Goal: Answer question/provide support

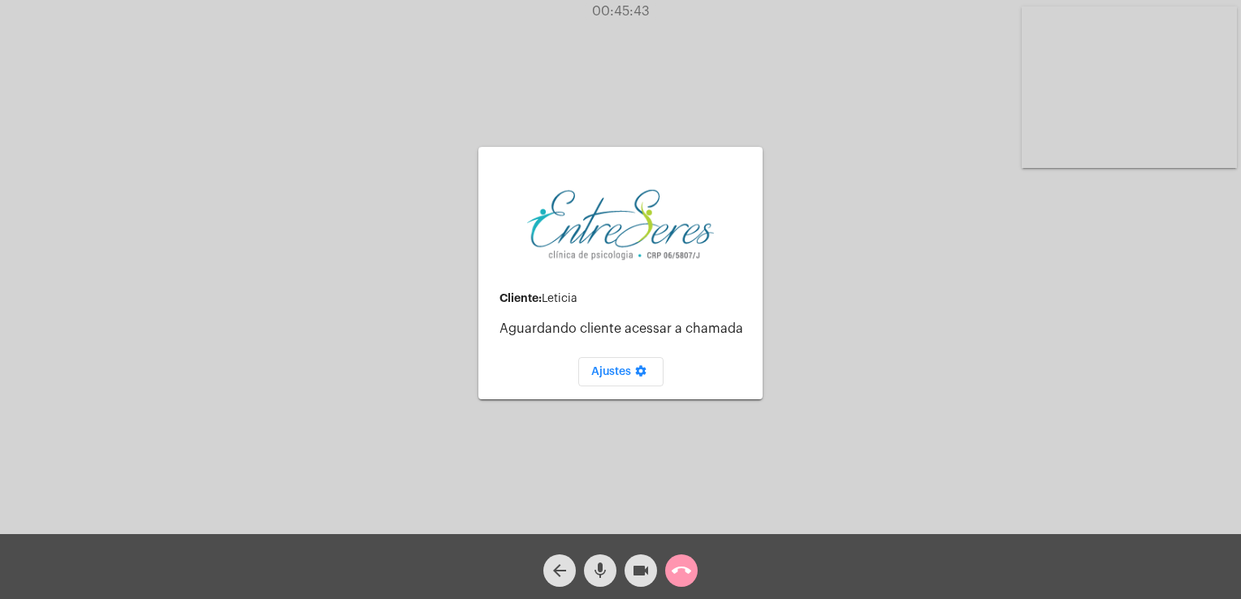
click at [689, 567] on mat-icon "call_end" at bounding box center [681, 570] width 19 height 19
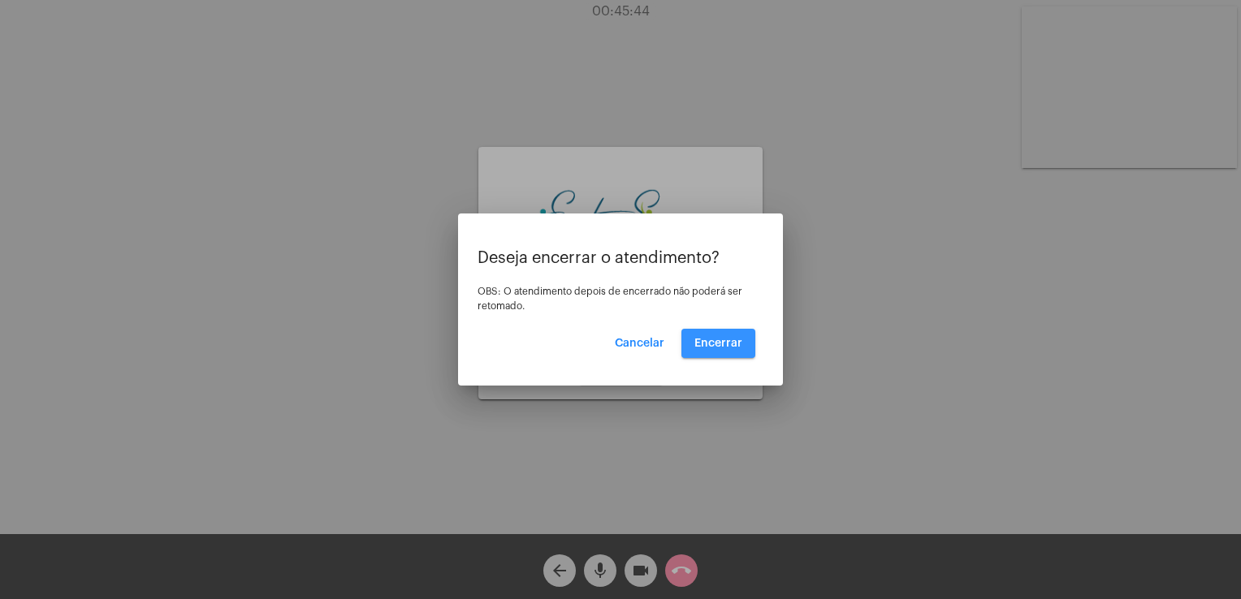
click at [720, 352] on button "Encerrar" at bounding box center [718, 343] width 74 height 29
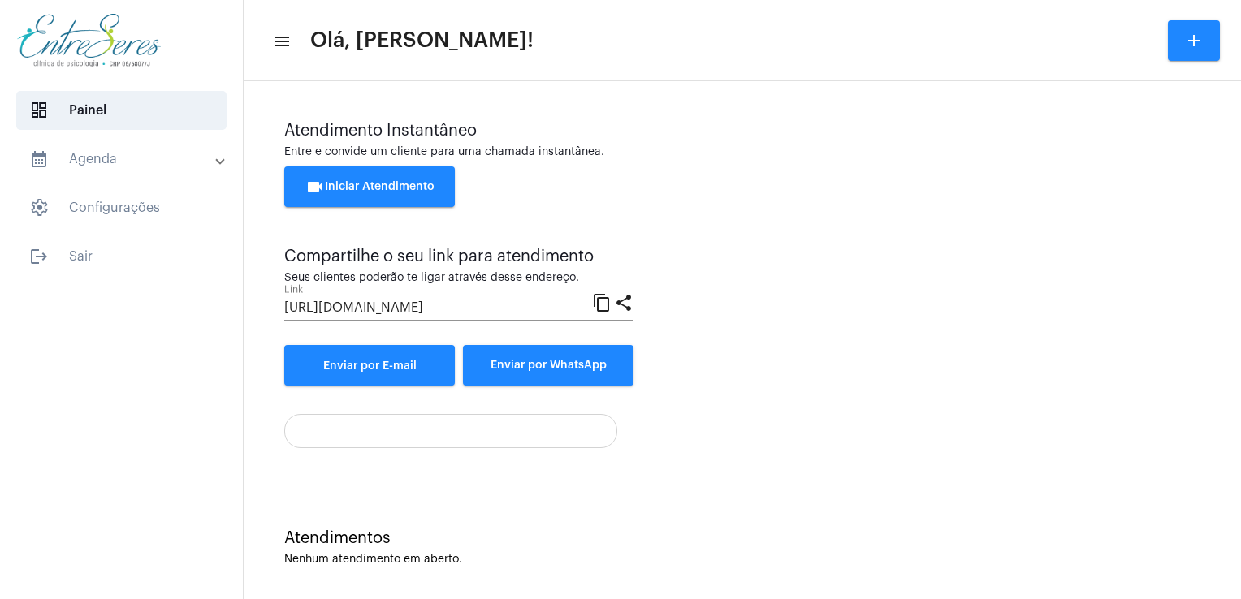
click at [862, 491] on div "Atendimentos Nenhum atendimento em aberto." at bounding box center [742, 540] width 981 height 118
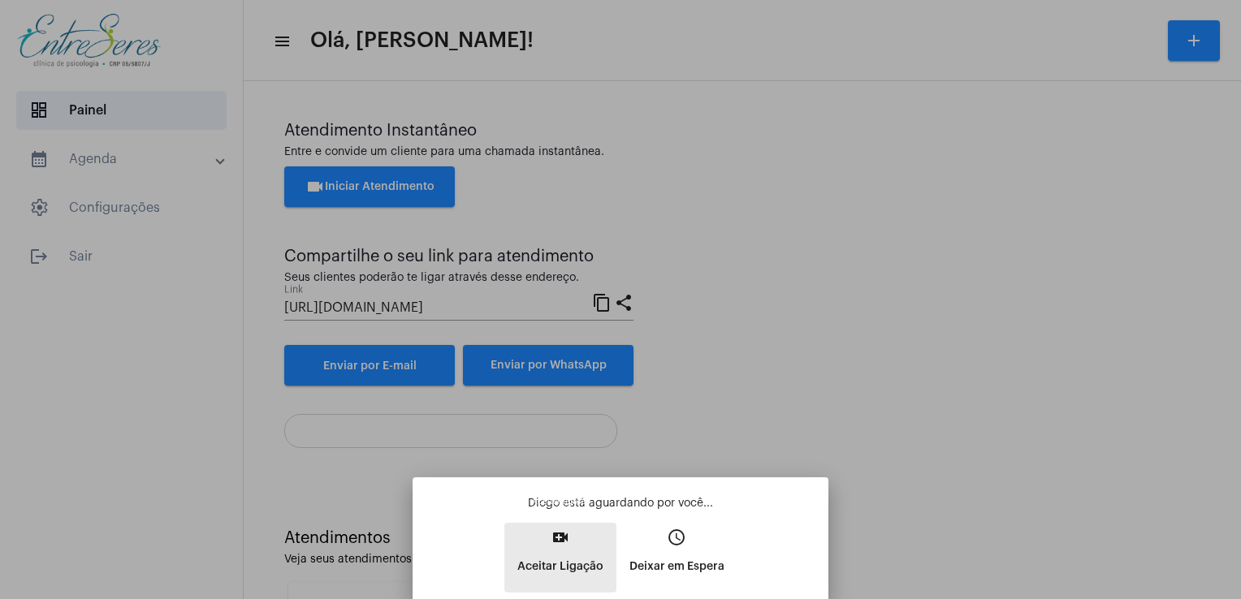
click at [563, 556] on p "Aceitar Ligação" at bounding box center [560, 566] width 86 height 29
